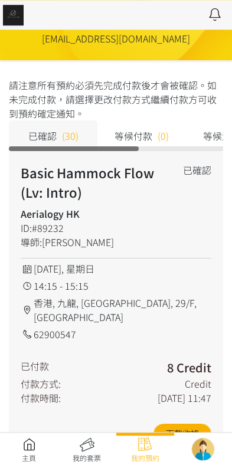
scroll to position [113, 0]
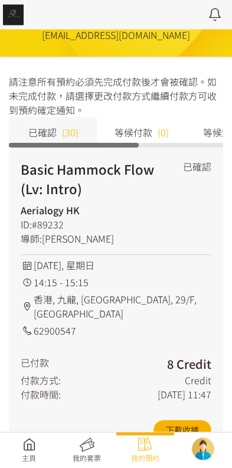
click at [26, 448] on link at bounding box center [29, 450] width 58 height 26
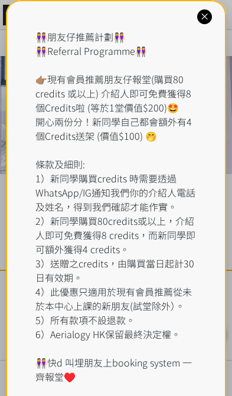
click at [205, 22] on div at bounding box center [204, 16] width 15 height 15
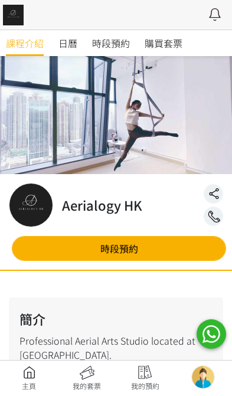
click at [103, 48] on span "時段預約" at bounding box center [111, 43] width 38 height 14
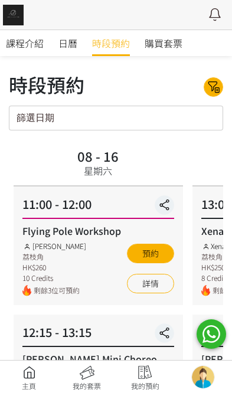
click at [213, 93] on icon at bounding box center [213, 87] width 19 height 14
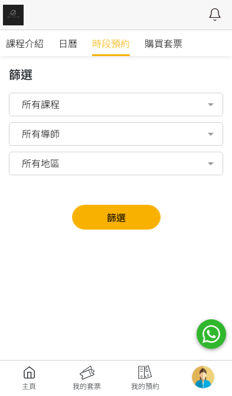
click at [48, 130] on span "所有導師" at bounding box center [41, 133] width 38 height 12
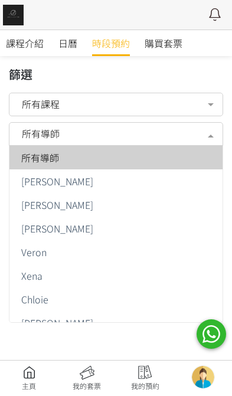
click at [40, 182] on span "[PERSON_NAME]" at bounding box center [57, 180] width 72 height 9
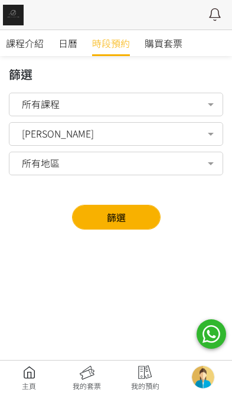
click at [49, 130] on span "[PERSON_NAME]" at bounding box center [58, 133] width 72 height 12
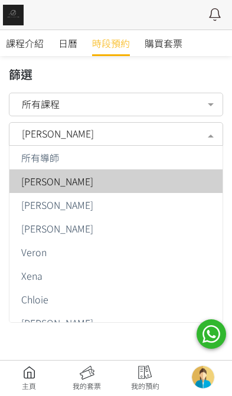
click at [37, 203] on span "[PERSON_NAME]" at bounding box center [57, 204] width 72 height 9
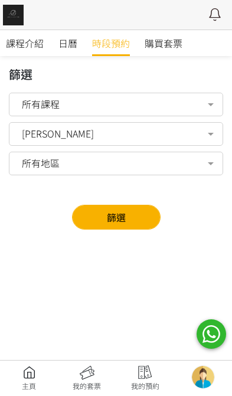
click at [145, 220] on button "篩選" at bounding box center [116, 217] width 89 height 25
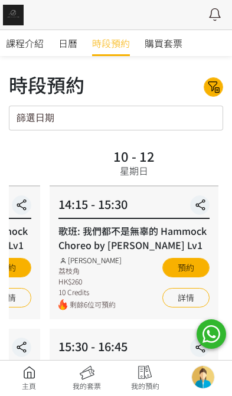
click at [25, 372] on link at bounding box center [29, 378] width 58 height 26
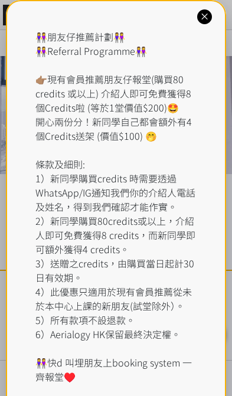
click at [199, 15] on icon at bounding box center [204, 16] width 11 height 11
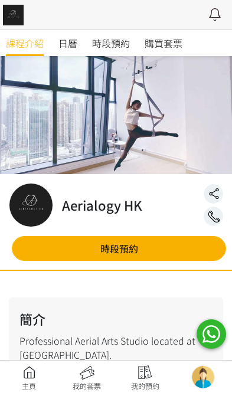
click at [103, 46] on span "時段預約" at bounding box center [111, 43] width 38 height 14
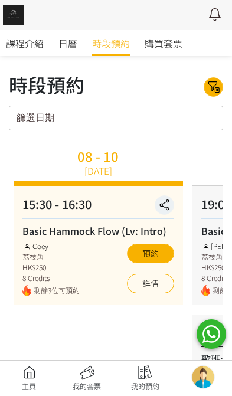
click at [74, 44] on span "日曆" at bounding box center [67, 43] width 19 height 14
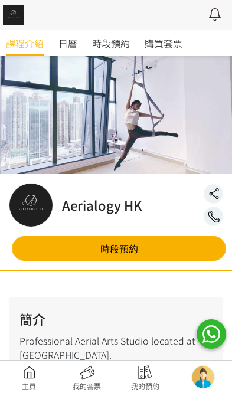
scroll to position [850, 0]
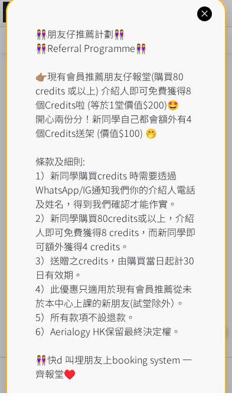
click at [206, 15] on icon at bounding box center [204, 16] width 11 height 11
